Goal: Information Seeking & Learning: Learn about a topic

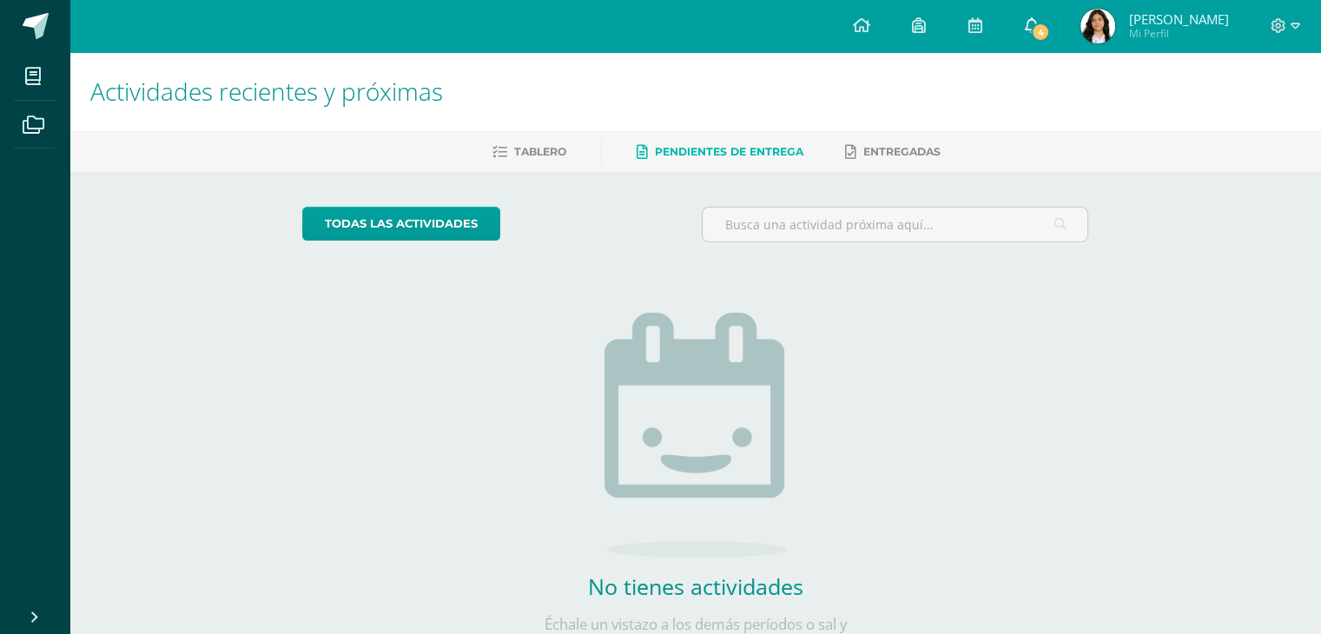
click at [1050, 23] on span "4" at bounding box center [1040, 32] width 19 height 19
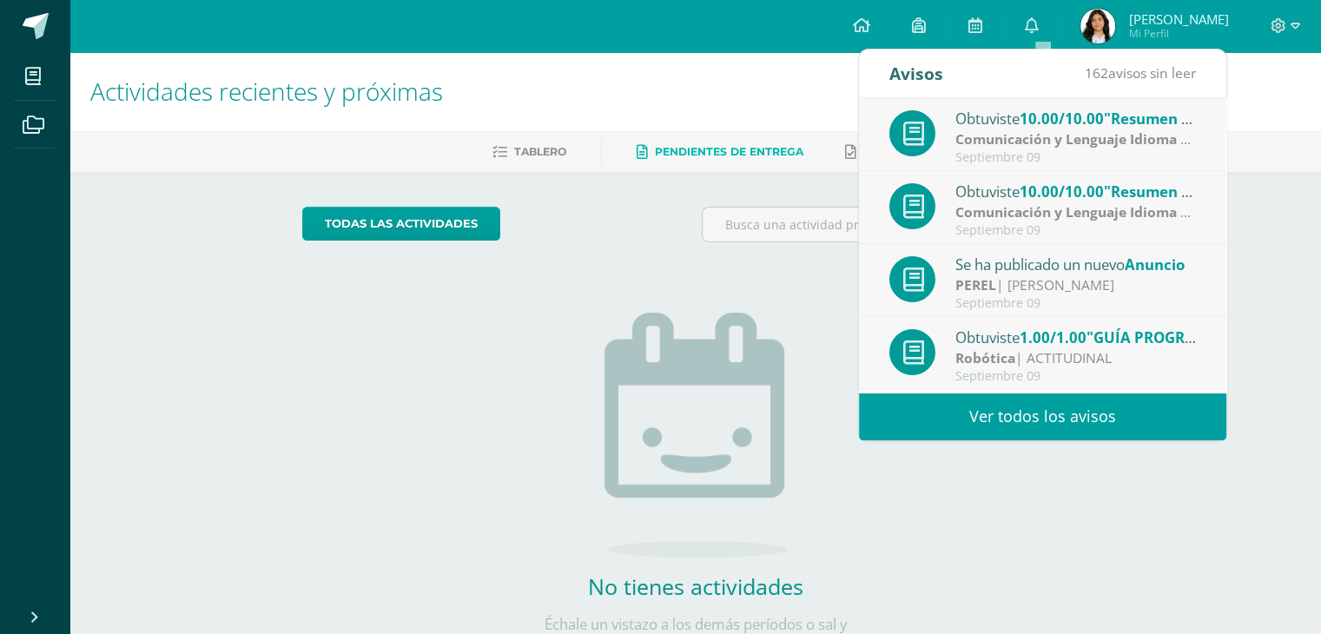
click at [1110, 407] on link "Ver todos los avisos" at bounding box center [1042, 416] width 367 height 48
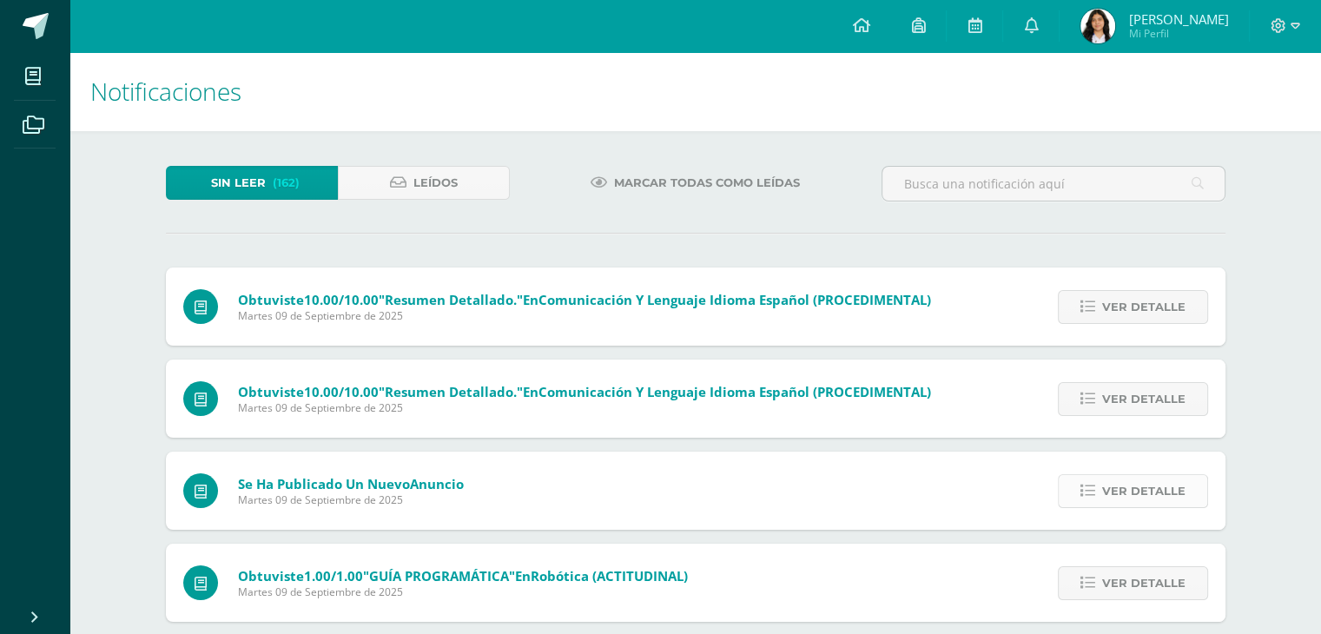
click at [1095, 492] on icon at bounding box center [1087, 491] width 15 height 15
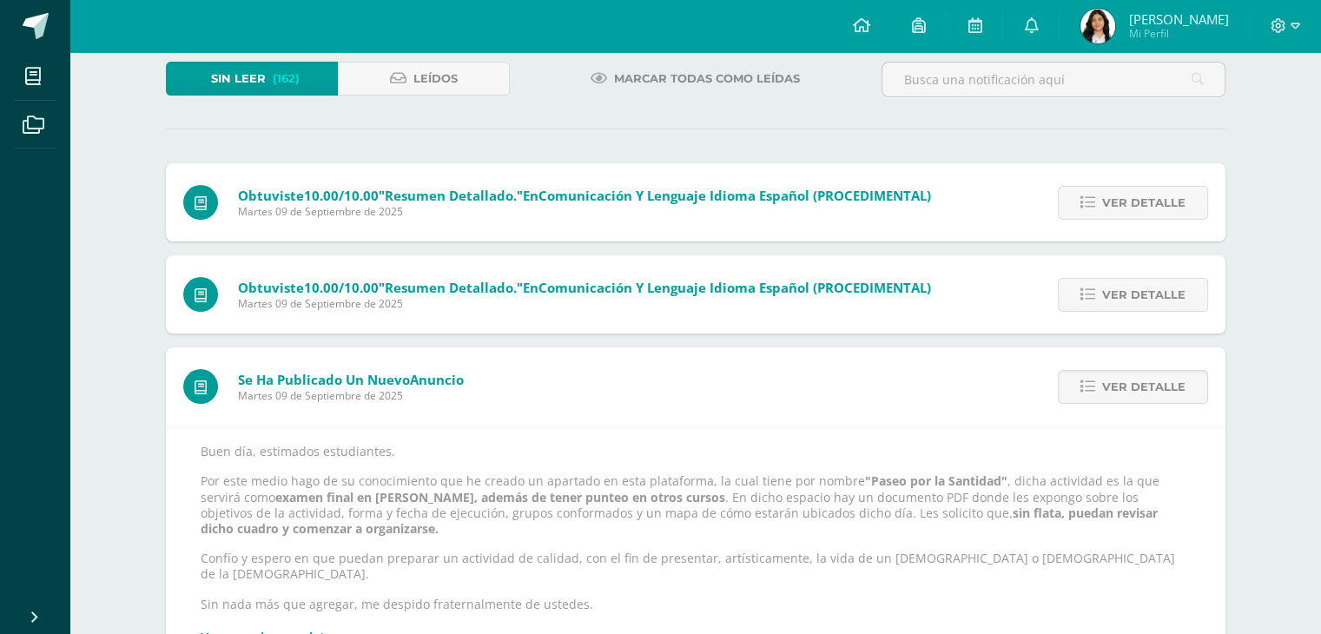
scroll to position [208, 0]
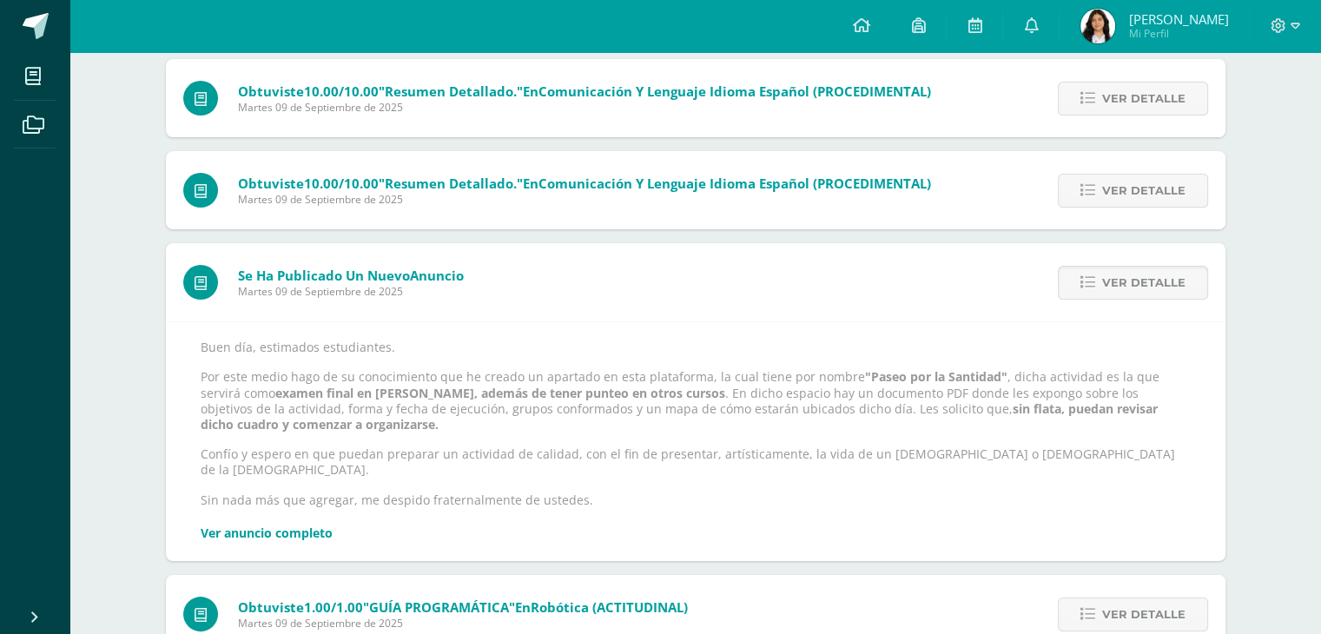
click at [305, 524] on link "Ver anuncio completo" at bounding box center [267, 532] width 132 height 16
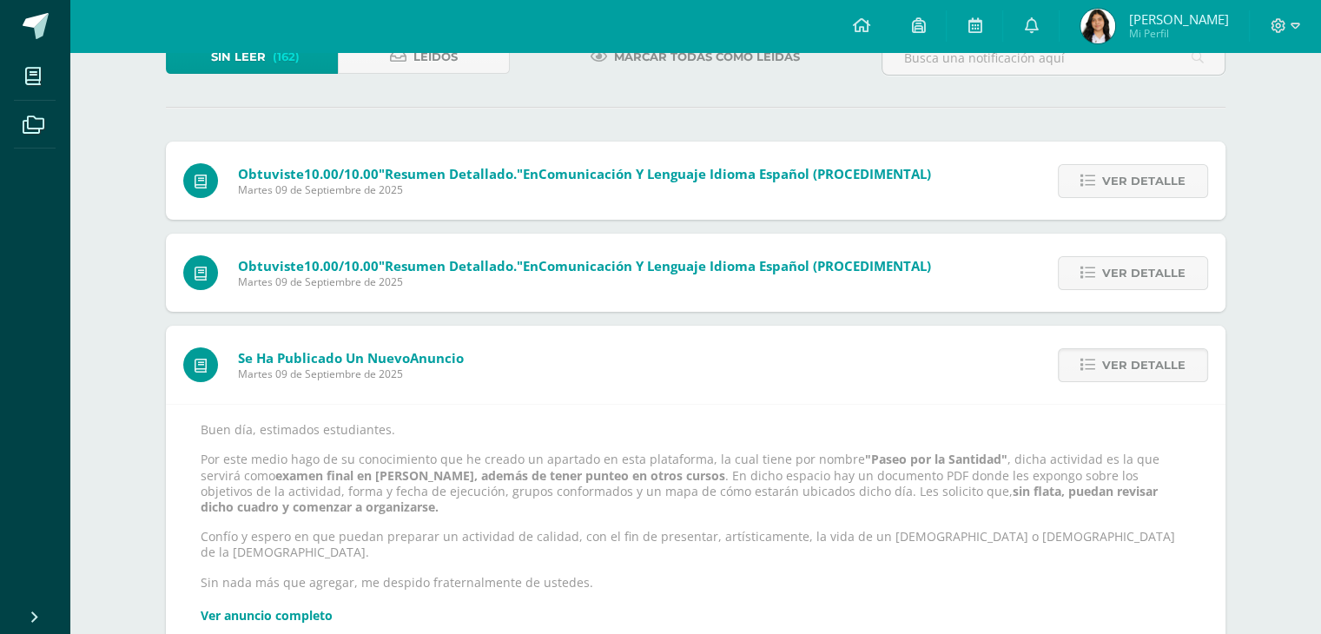
scroll to position [69, 0]
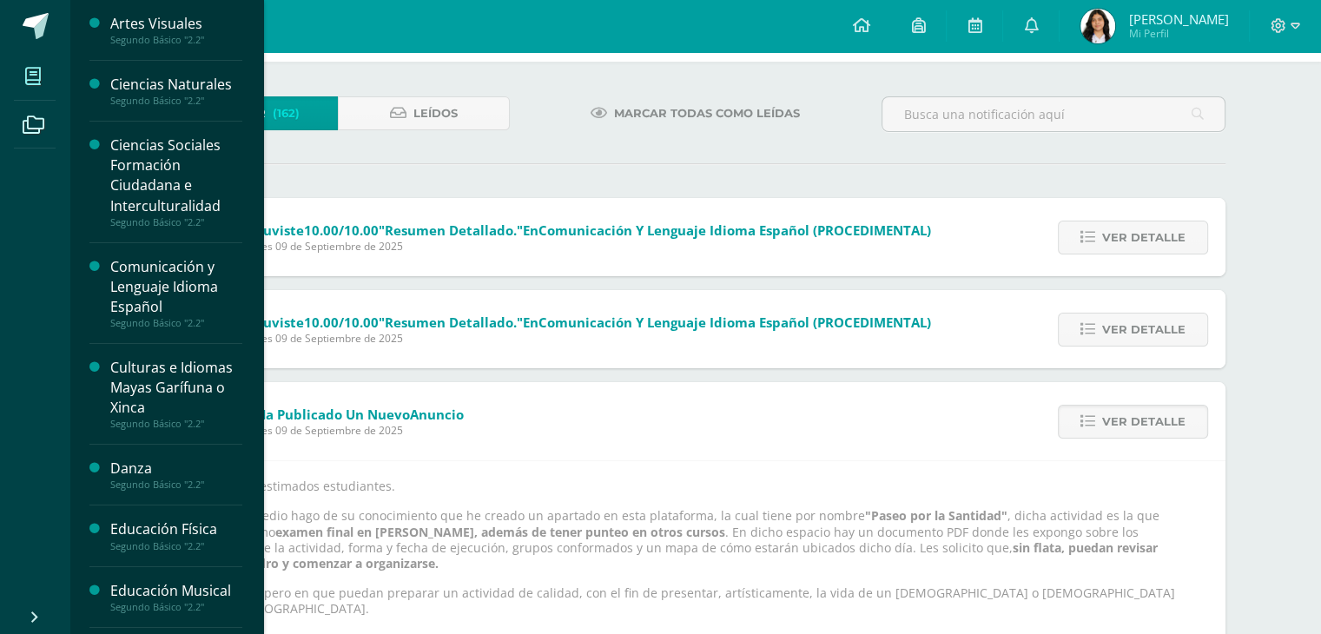
click at [36, 81] on icon at bounding box center [33, 76] width 16 height 17
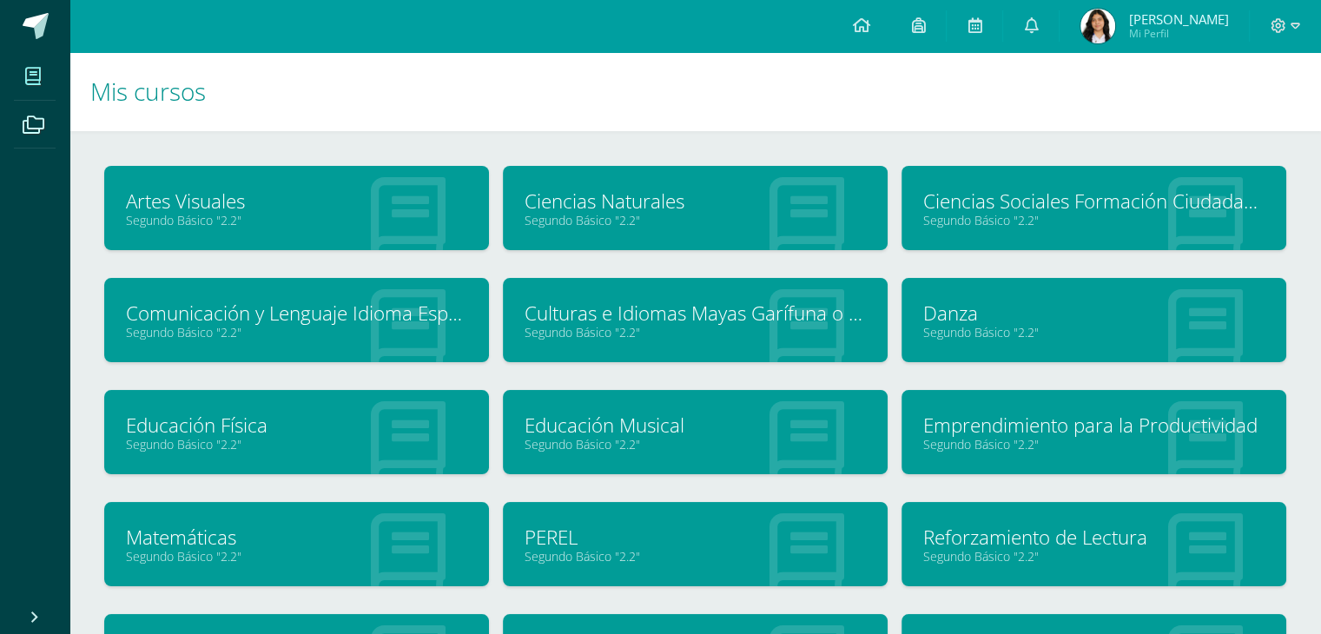
click at [637, 541] on link "PEREL" at bounding box center [694, 537] width 341 height 27
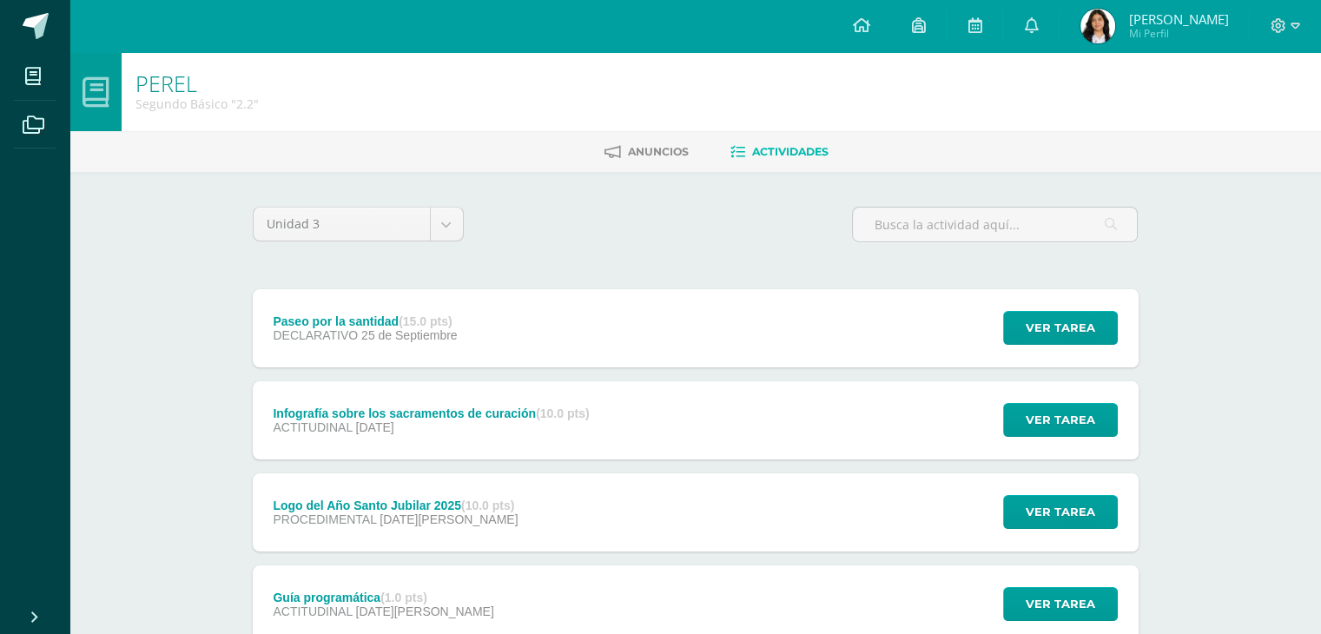
click at [669, 348] on div "Paseo por la santidad (15.0 pts) DECLARATIVO [DATE] Ver tarea Paseo por la sant…" at bounding box center [696, 328] width 886 height 78
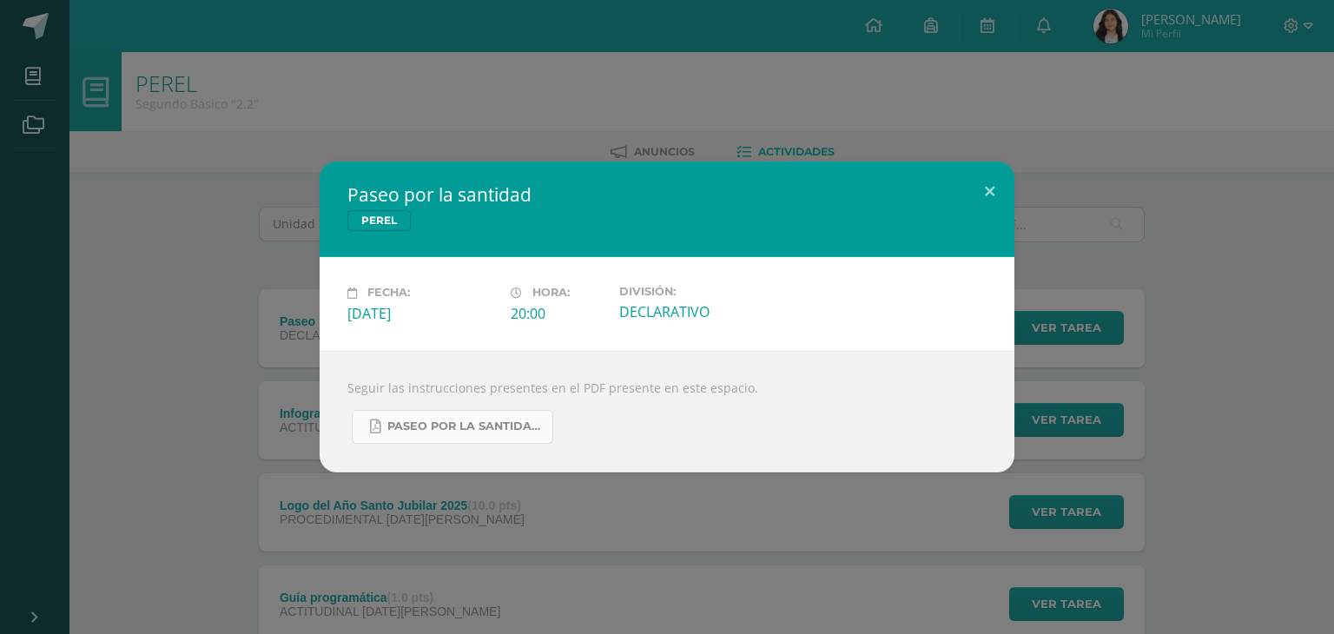
click at [510, 424] on span "Paseo por la santidad - 2.2.pdf" at bounding box center [465, 426] width 156 height 14
click at [986, 178] on button at bounding box center [989, 190] width 49 height 59
